Goal: Task Accomplishment & Management: Manage account settings

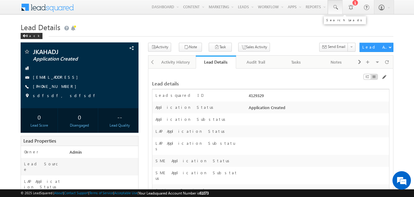
click at [334, 10] on link at bounding box center [335, 7] width 15 height 14
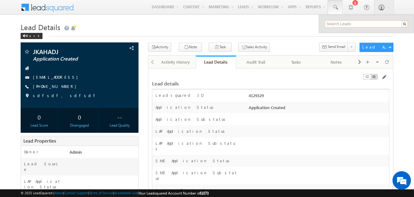
paste input "SME0000309"
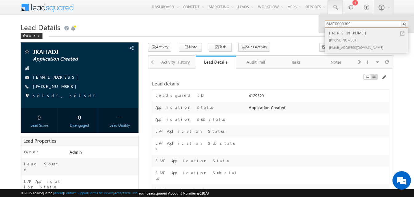
type input "SME0000309"
click at [348, 36] on div "[PERSON_NAME]" at bounding box center [369, 33] width 83 height 7
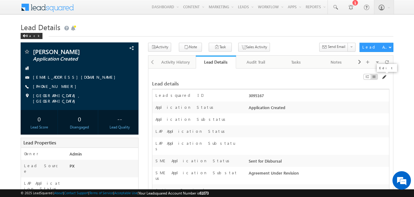
click at [385, 78] on span at bounding box center [384, 77] width 5 height 5
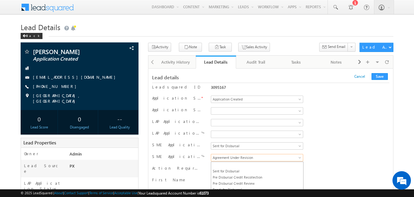
click at [237, 155] on span "Agreement Under Revision" at bounding box center [256, 158] width 90 height 6
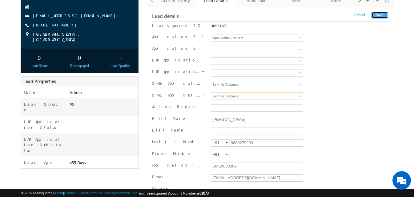
click at [382, 16] on button "Save" at bounding box center [380, 15] width 16 height 7
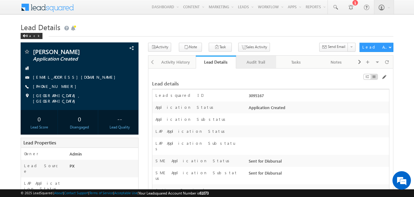
click at [249, 64] on div "Audit Trail" at bounding box center [256, 62] width 30 height 7
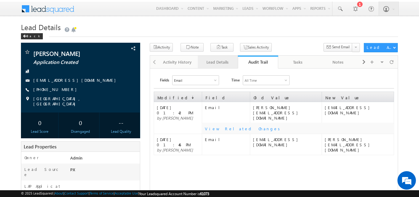
click at [227, 61] on div "Lead Details" at bounding box center [218, 62] width 30 height 7
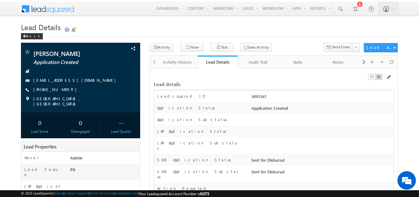
click at [262, 97] on div "3095167" at bounding box center [322, 98] width 144 height 9
copy div "3095167"
click at [257, 63] on div "Audit Trail" at bounding box center [258, 62] width 30 height 7
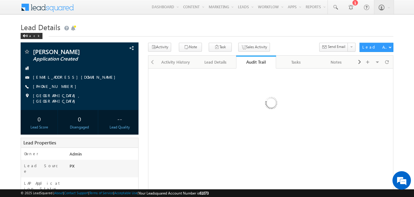
click at [198, 113] on div at bounding box center [270, 104] width 237 height 65
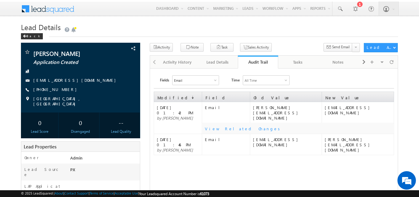
click at [199, 80] on div "Email" at bounding box center [195, 80] width 46 height 9
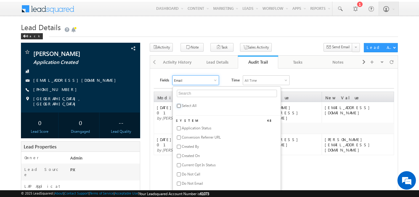
click at [179, 106] on input "checkbox" at bounding box center [179, 106] width 4 height 4
checkbox input "true"
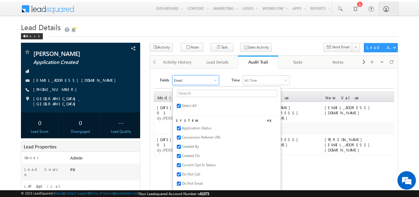
checkbox input "true"
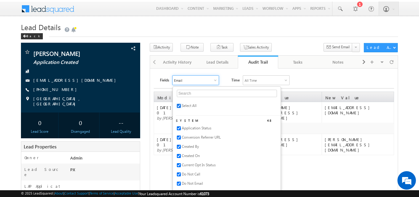
checkbox input "true"
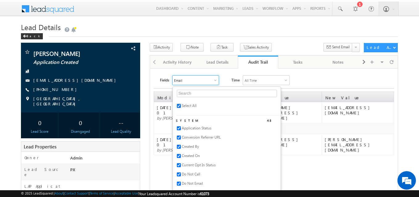
checkbox input "true"
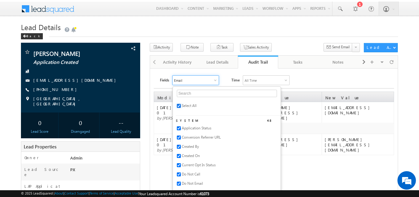
checkbox input "true"
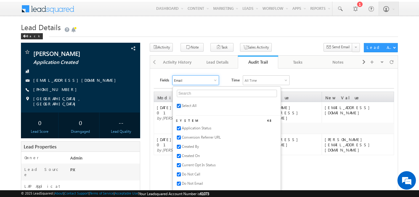
checkbox input "true"
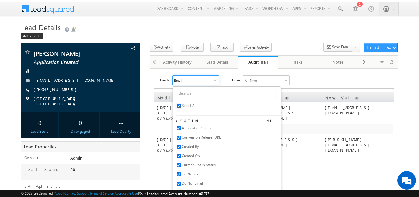
checkbox input "true"
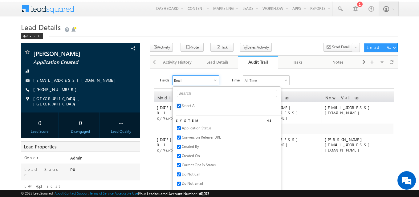
checkbox input "true"
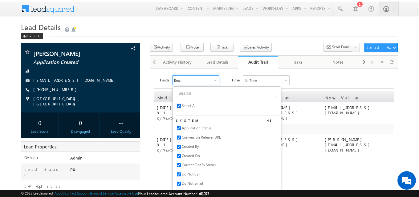
checkbox input "true"
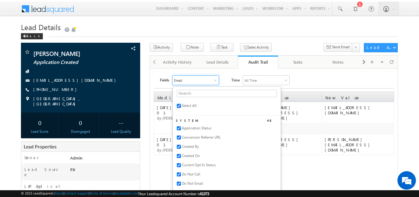
checkbox input "true"
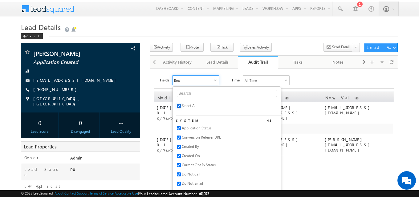
checkbox input "true"
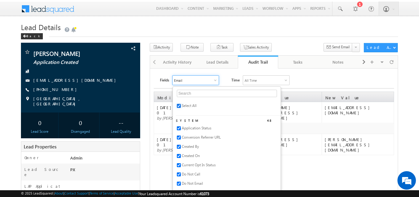
checkbox input "true"
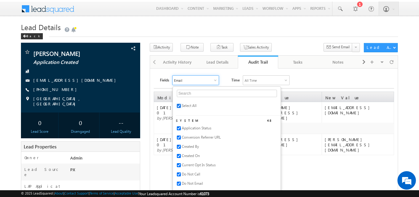
checkbox input "true"
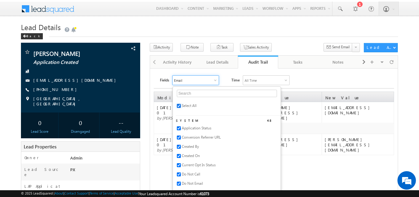
checkbox input "true"
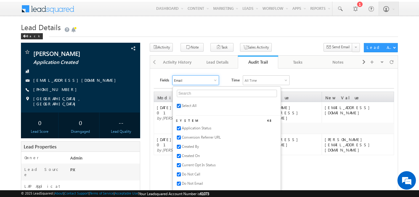
checkbox input "true"
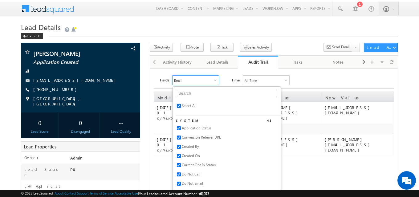
checkbox input "true"
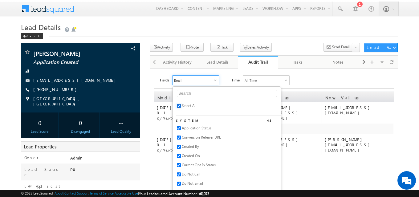
checkbox input "true"
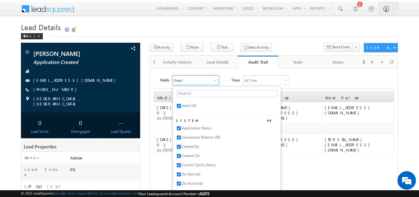
checkbox input "true"
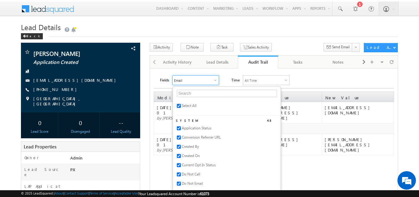
checkbox input "true"
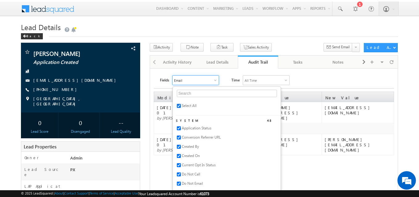
checkbox input "true"
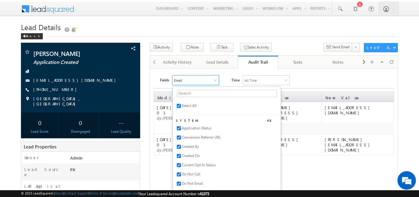
checkbox input "true"
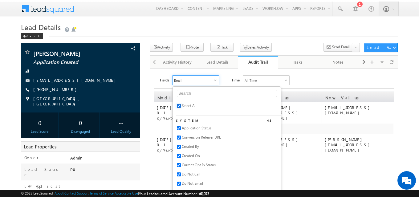
checkbox input "true"
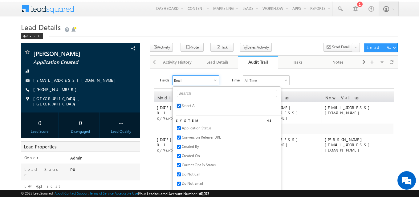
checkbox input "true"
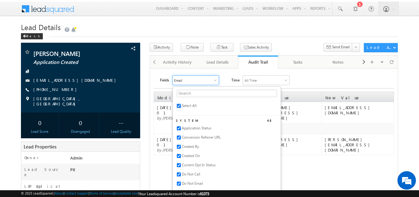
checkbox input "true"
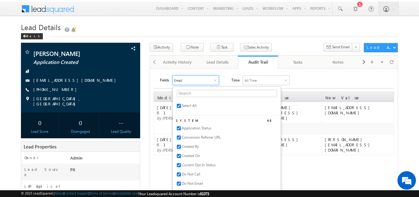
checkbox input "true"
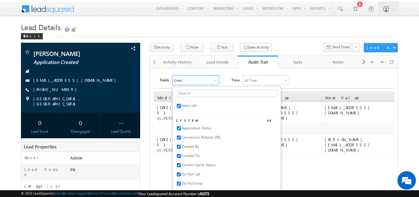
checkbox input "true"
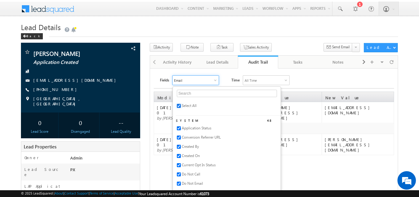
checkbox input "true"
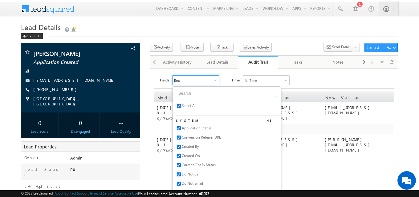
checkbox input "true"
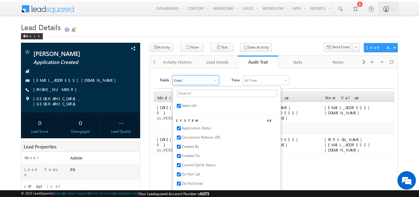
checkbox input "true"
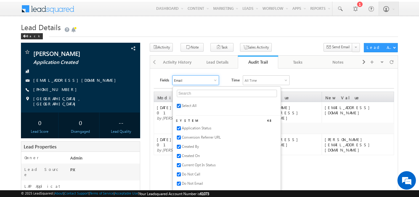
checkbox input "true"
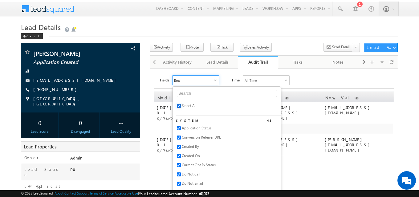
checkbox input "true"
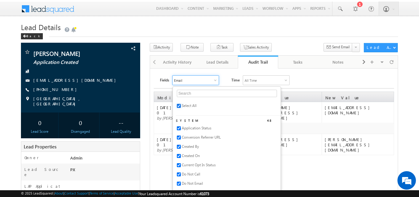
checkbox input "true"
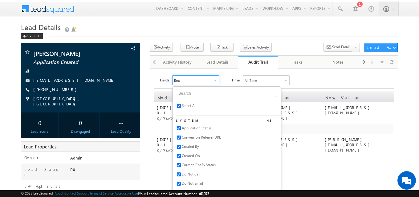
checkbox input "true"
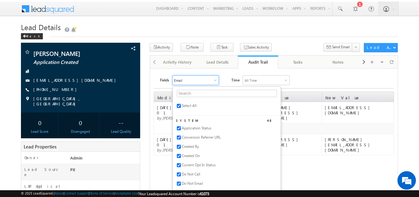
checkbox input "true"
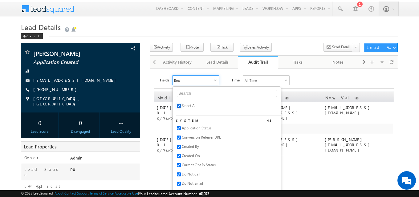
checkbox input "true"
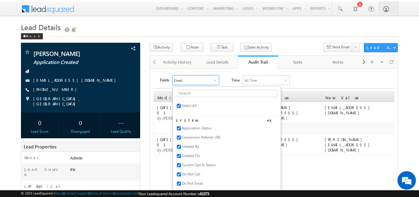
checkbox input "true"
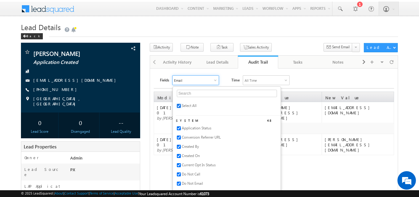
checkbox input "true"
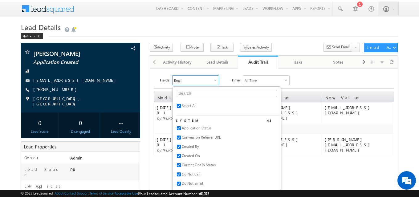
checkbox input "true"
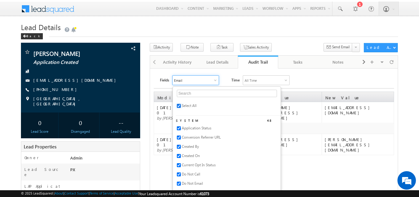
checkbox input "true"
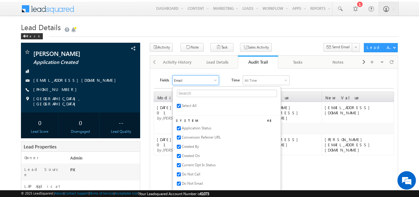
checkbox input "true"
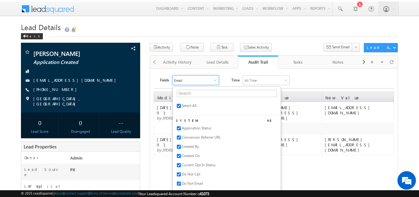
checkbox input "true"
click at [313, 80] on div "Fields All Selected Select All System 48 Application Status Conversion Referrer…" at bounding box center [277, 80] width 234 height 10
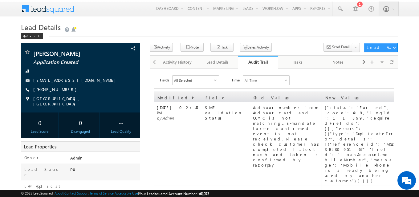
click at [223, 63] on div "Lead Details" at bounding box center [218, 62] width 30 height 7
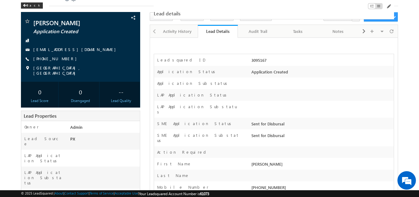
scroll to position [92, 0]
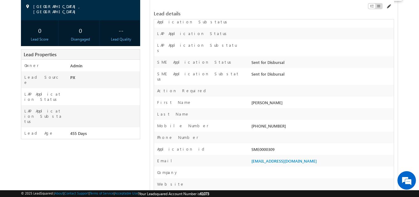
click at [388, 6] on span at bounding box center [388, 6] width 5 height 5
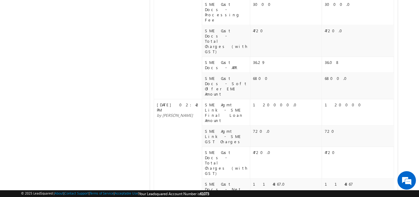
scroll to position [460, 0]
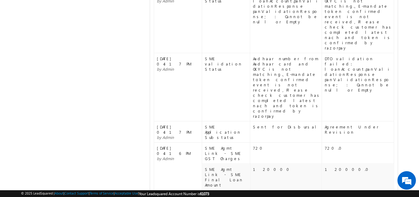
scroll to position [908, 0]
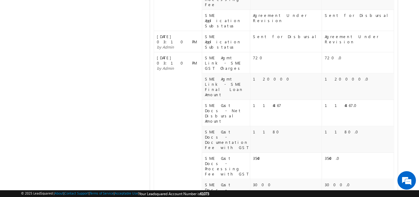
scroll to position [1430, 0]
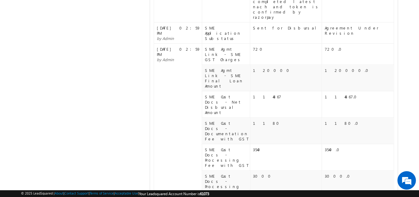
scroll to position [2040, 0]
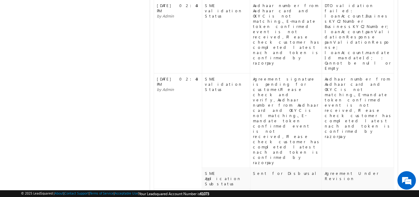
scroll to position [2578, 0]
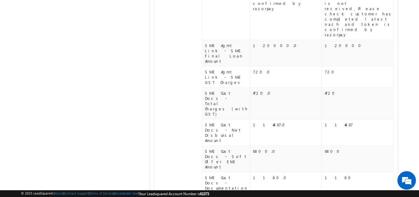
scroll to position [3058, 0]
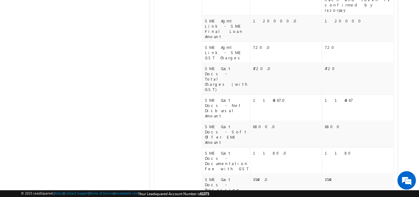
drag, startPoint x: 262, startPoint y: 153, endPoint x: 282, endPoint y: 155, distance: 20.4
copy div "9790854320"
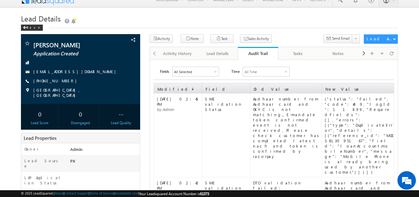
scroll to position [0, 0]
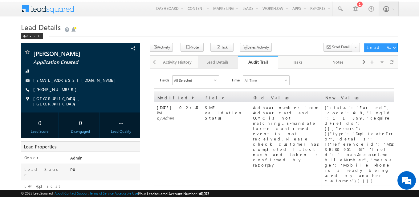
click at [208, 65] on div "Lead Details" at bounding box center [218, 62] width 30 height 7
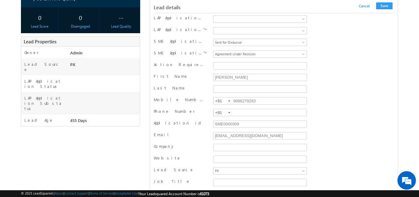
scroll to position [123, 0]
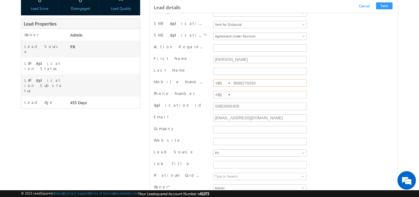
click at [234, 83] on input "9686279293" at bounding box center [260, 82] width 94 height 7
paste input "790854320"
click at [383, 6] on button "Save" at bounding box center [384, 5] width 16 height 7
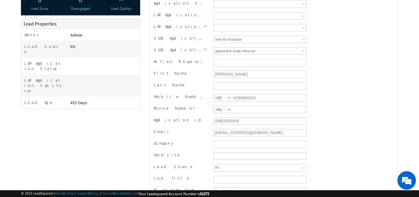
scroll to position [0, 0]
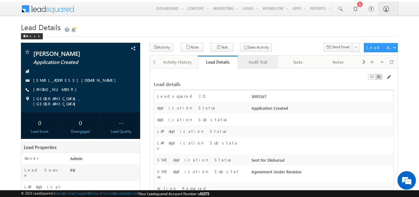
click at [261, 63] on div "Audit Trail" at bounding box center [258, 62] width 30 height 7
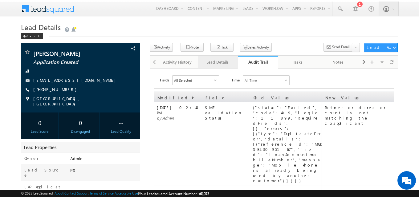
click at [228, 65] on div "Lead Details" at bounding box center [218, 62] width 30 height 7
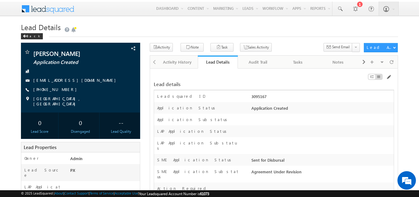
click at [259, 97] on div "3095167" at bounding box center [322, 98] width 144 height 9
copy div "3095167"
click at [390, 77] on span at bounding box center [388, 77] width 5 height 5
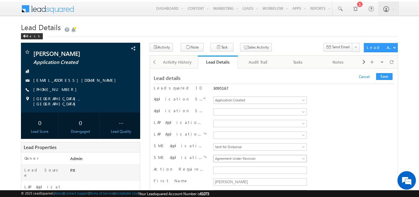
click at [244, 163] on div "Sent for Disbursal Pre Disbursal Credit Recollection Pre Disbursal Credit Revie…" at bounding box center [260, 159] width 96 height 9
click at [244, 161] on span "Agreement Under Revision" at bounding box center [258, 159] width 91 height 6
click at [384, 74] on button "Save" at bounding box center [384, 76] width 16 height 7
